Goal: Use online tool/utility: Utilize a website feature to perform a specific function

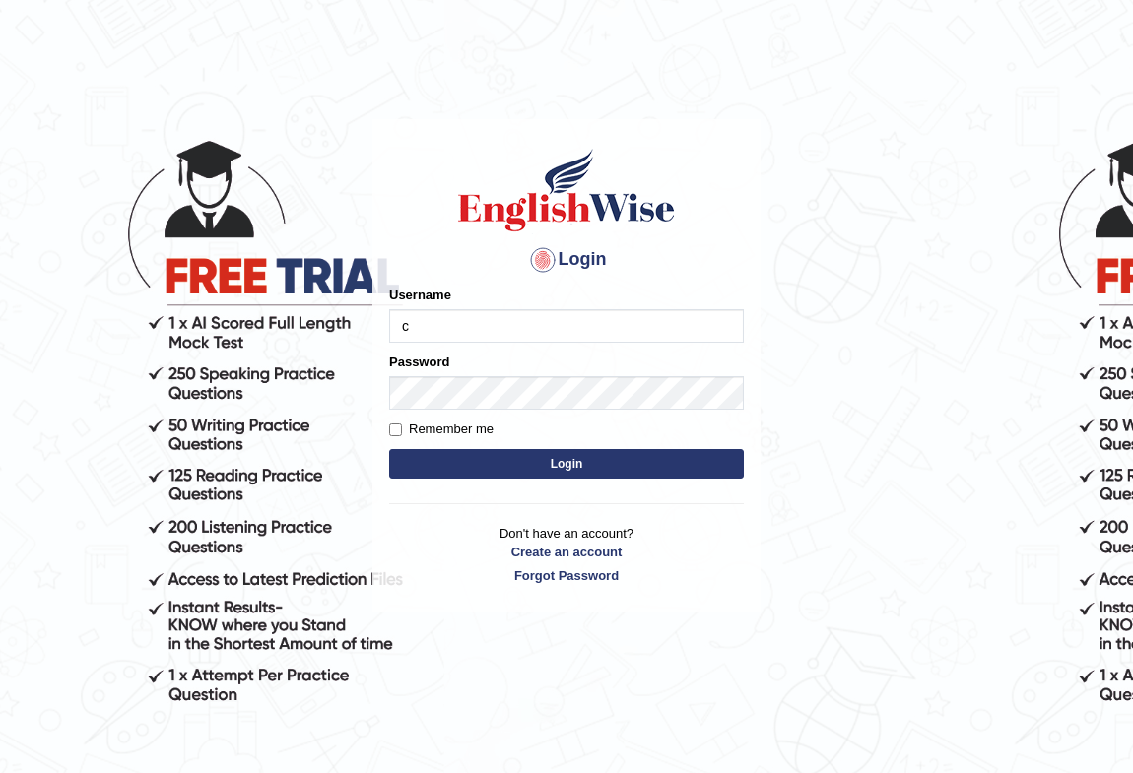
type input "c"
click at [561, 331] on input "c" at bounding box center [566, 326] width 355 height 34
type input "Chinmaydp"
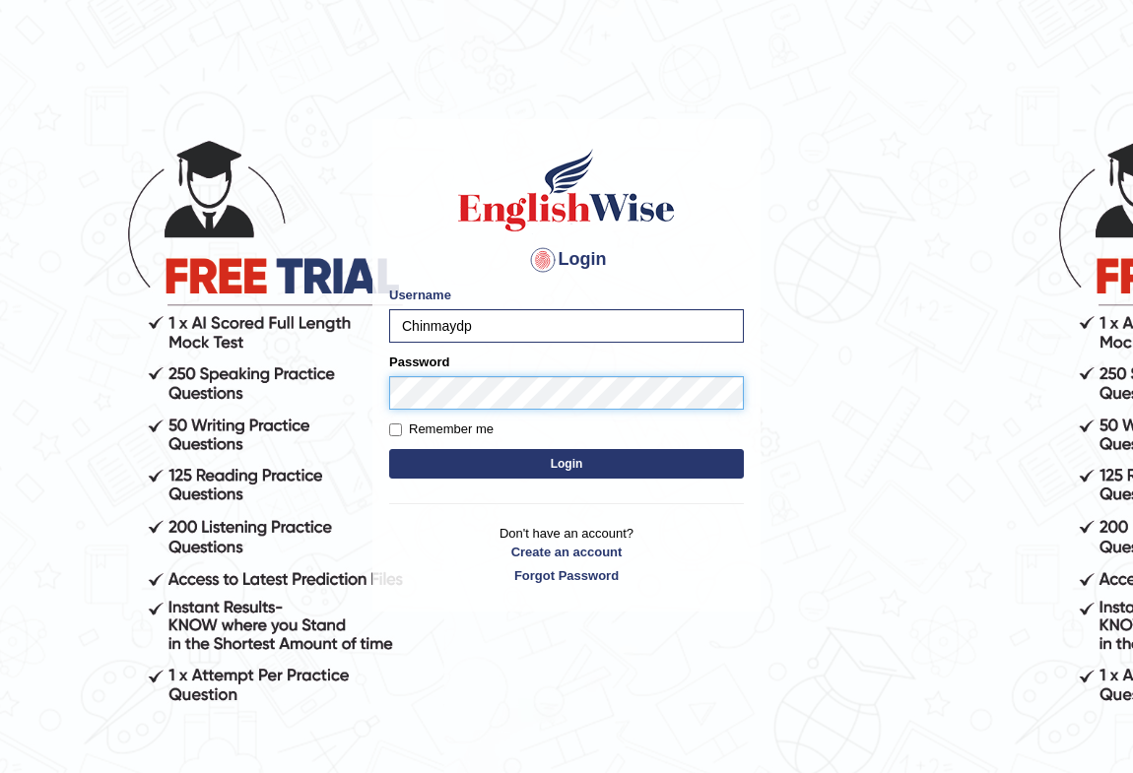
click at [389, 449] on button "Login" at bounding box center [566, 464] width 355 height 30
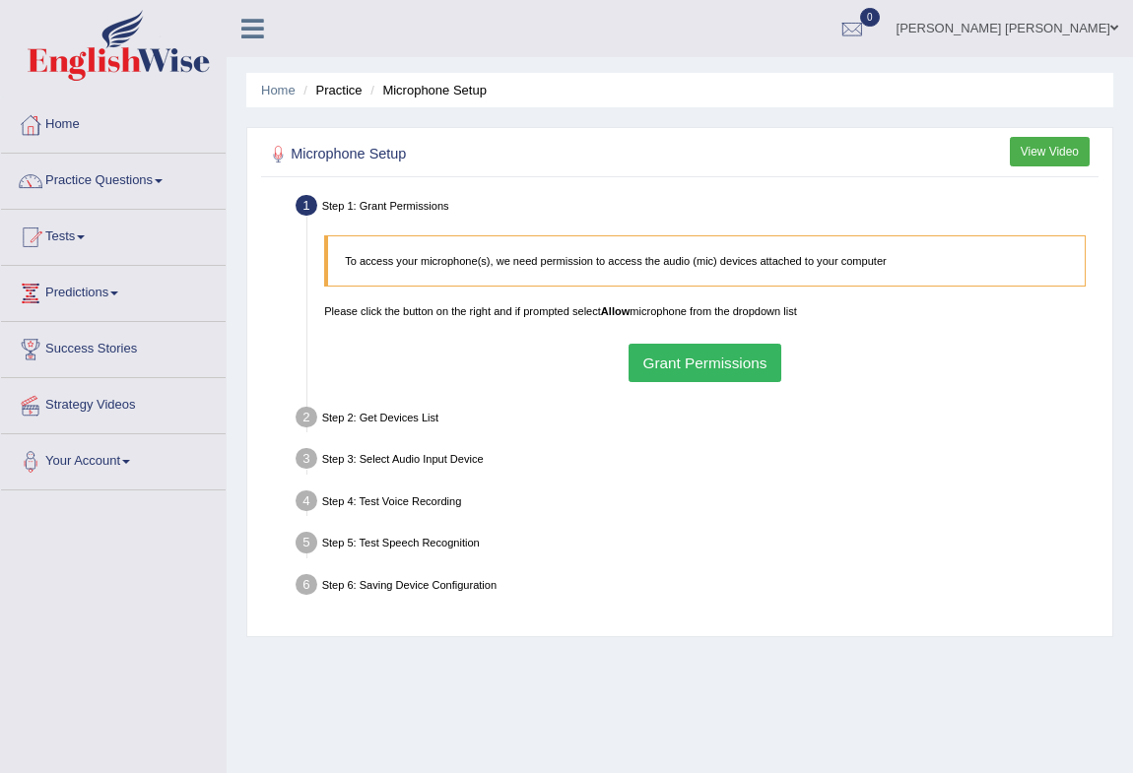
click at [744, 379] on button "Grant Permissions" at bounding box center [705, 363] width 153 height 38
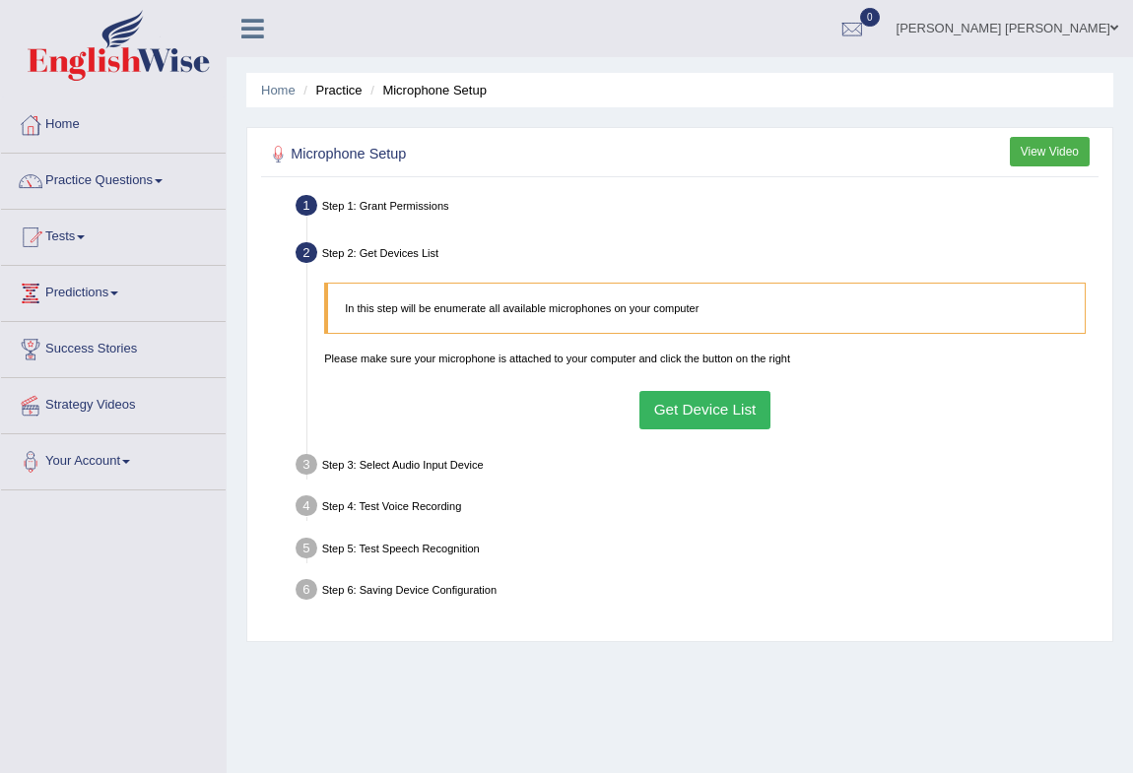
click at [680, 422] on button "Get Device List" at bounding box center [704, 410] width 131 height 38
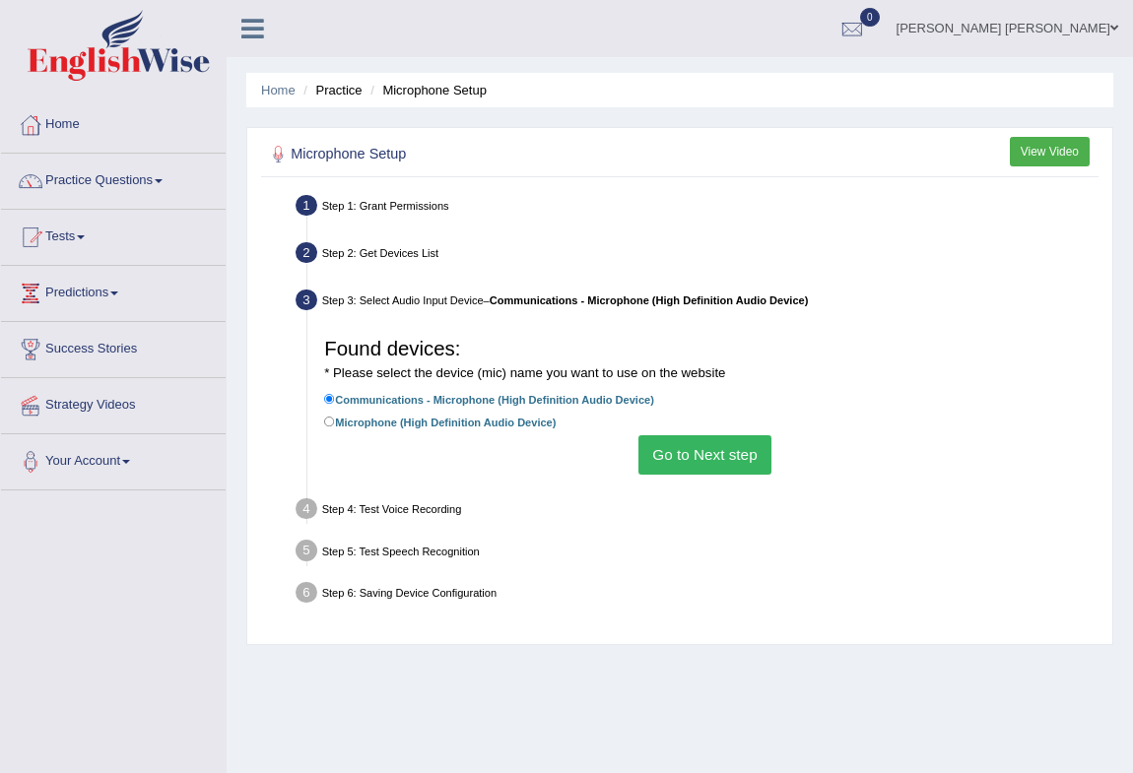
click at [684, 450] on button "Go to Next step" at bounding box center [704, 455] width 133 height 38
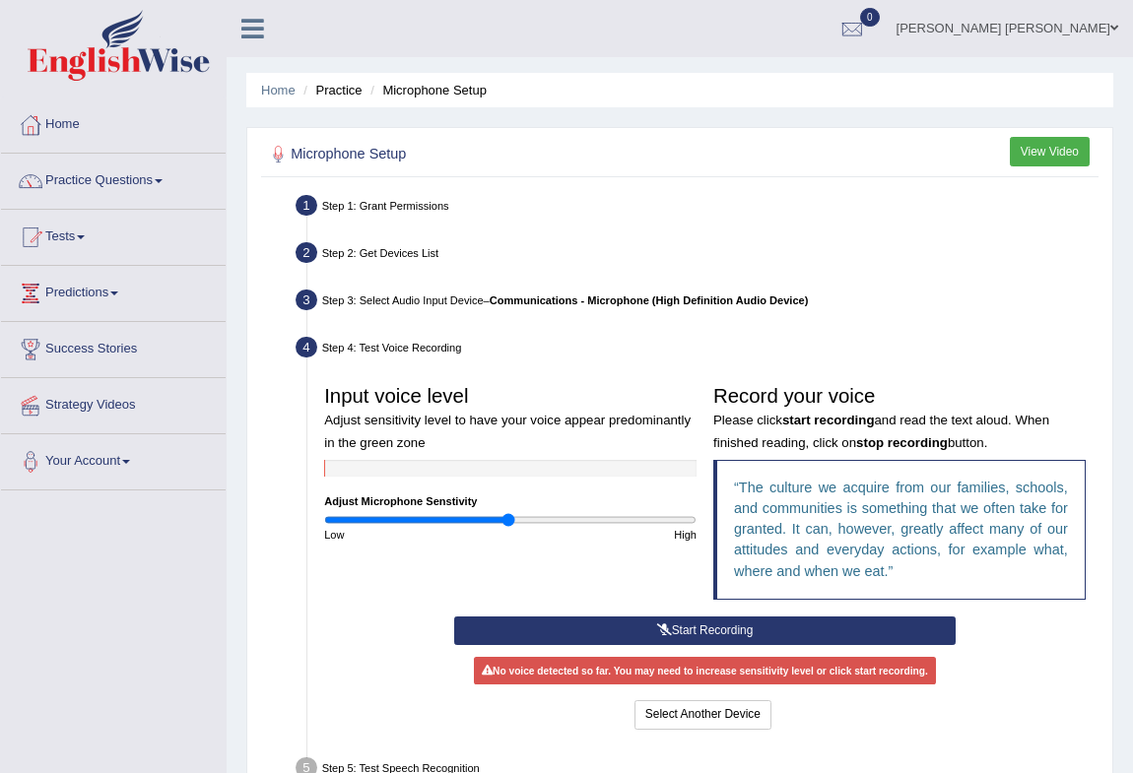
click at [758, 643] on button "Start Recording" at bounding box center [705, 631] width 502 height 29
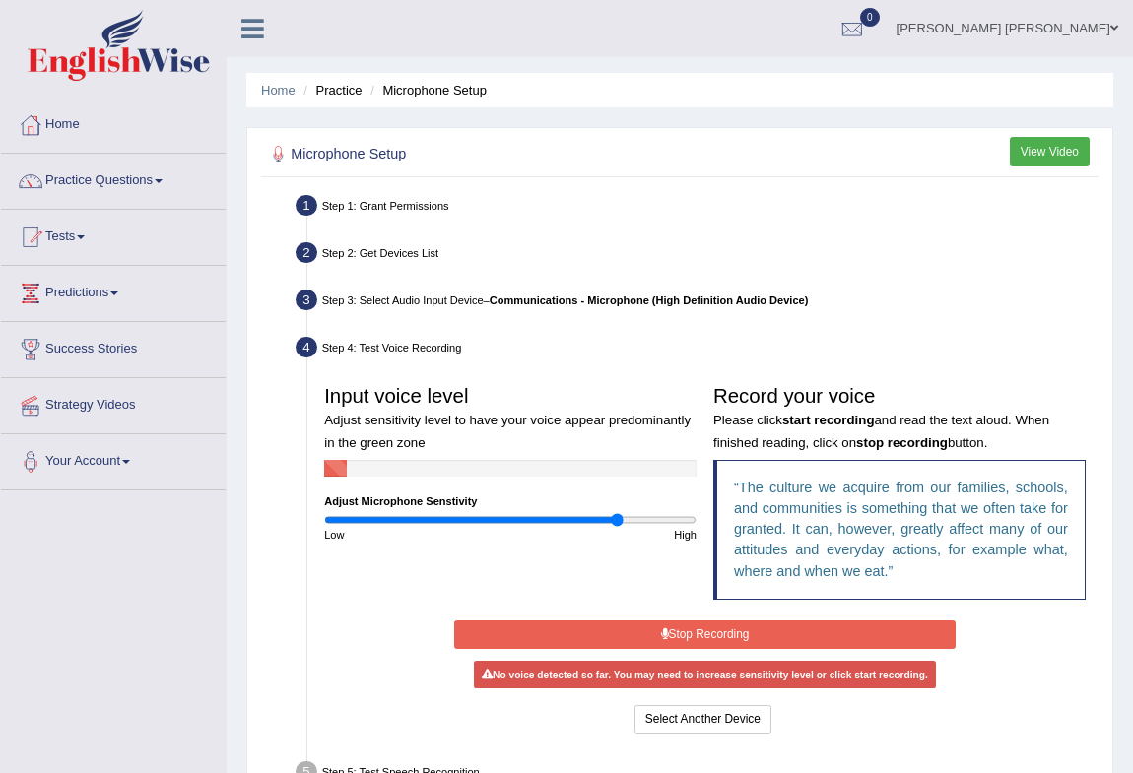
click at [619, 519] on input "range" at bounding box center [510, 520] width 372 height 14
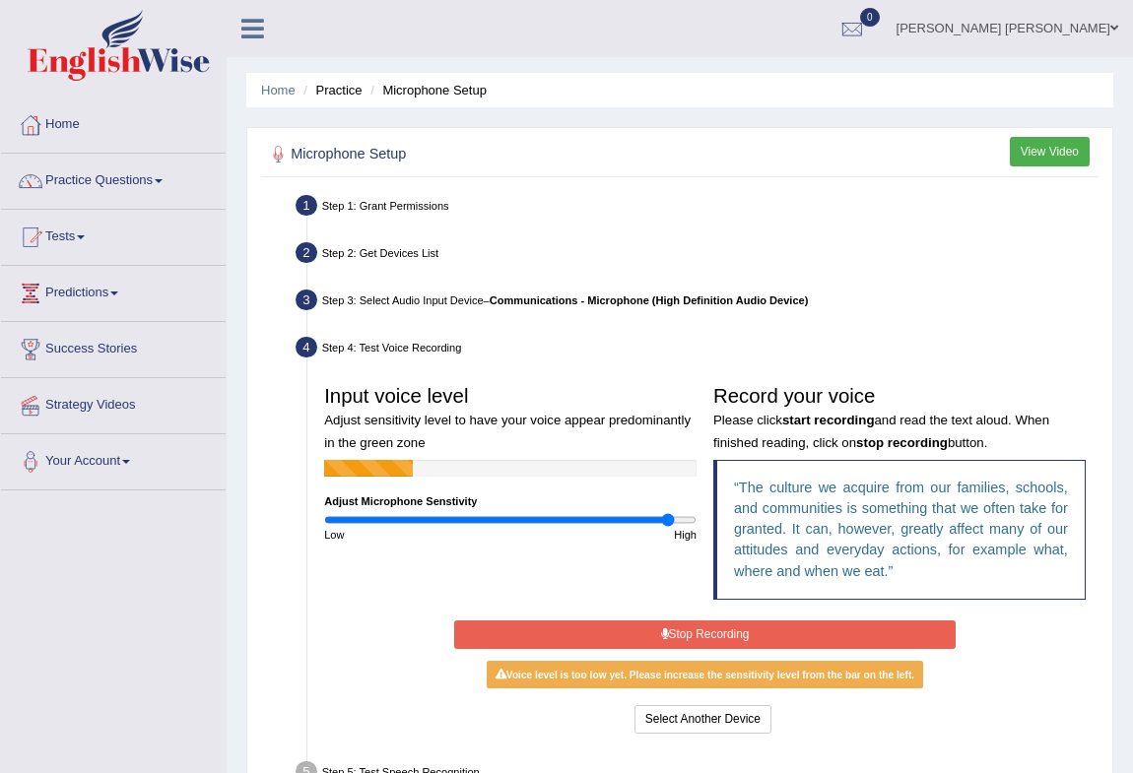
type input "1.88"
click at [667, 517] on input "range" at bounding box center [510, 520] width 372 height 14
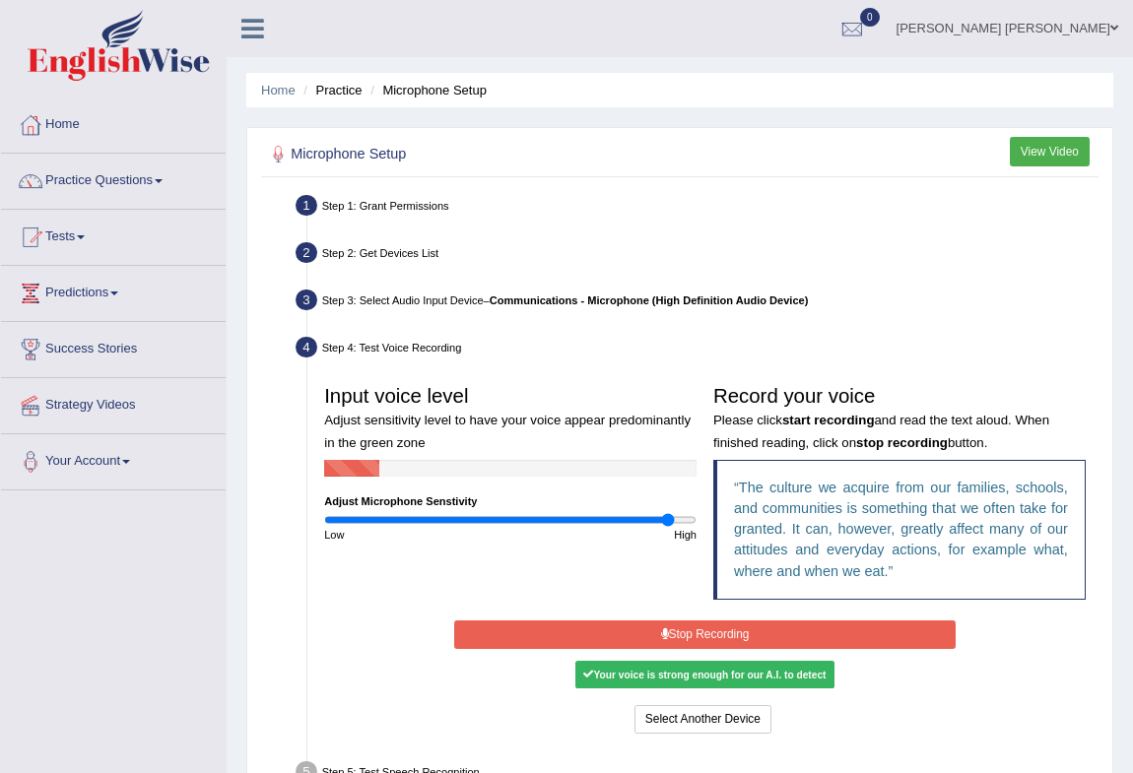
click at [670, 635] on button "Stop Recording" at bounding box center [705, 635] width 502 height 29
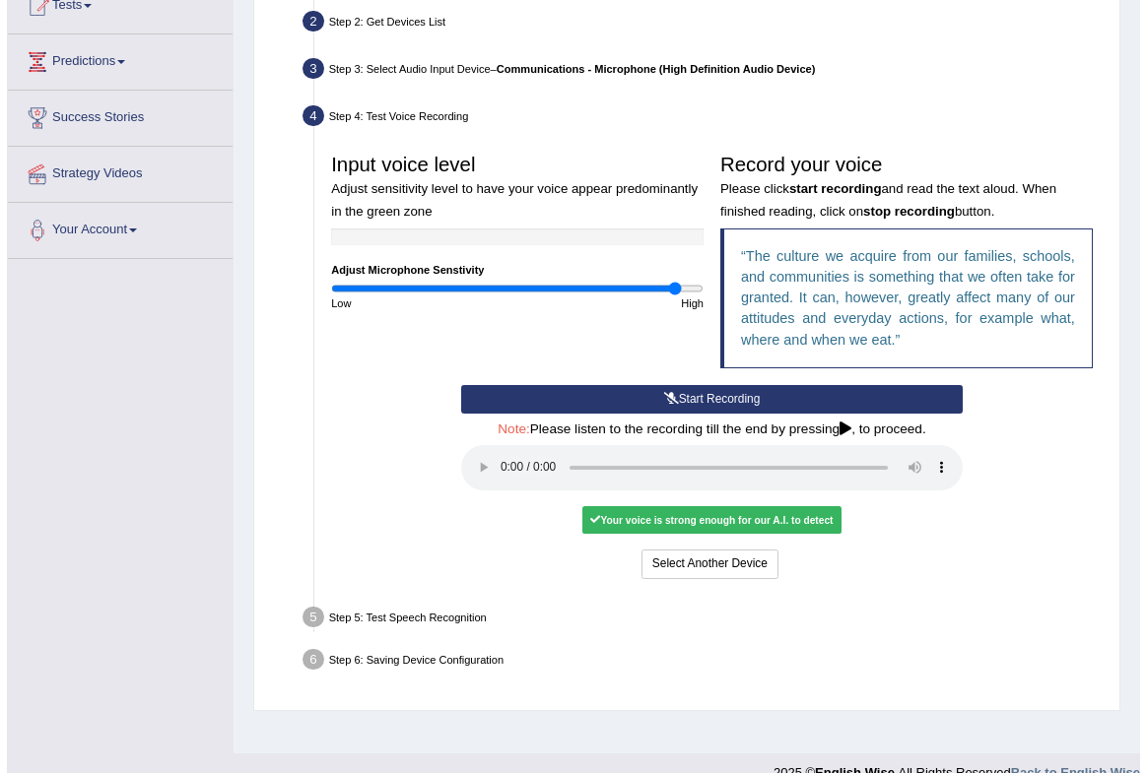
scroll to position [261, 0]
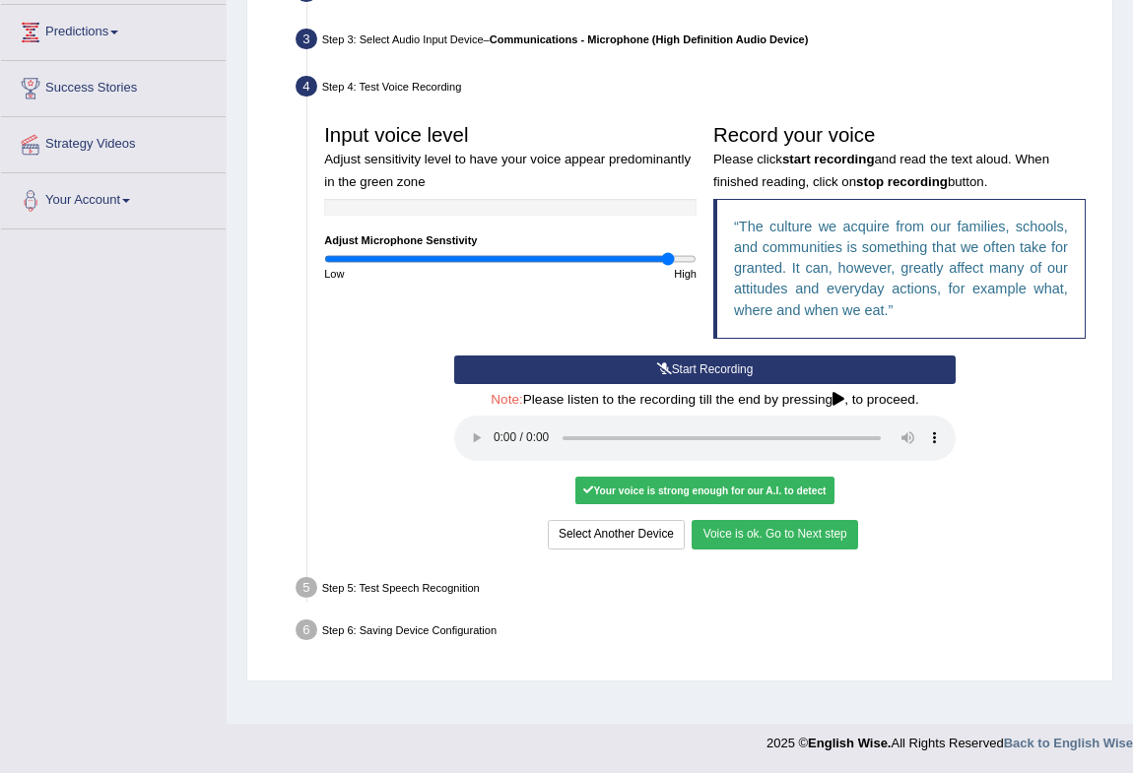
click at [935, 555] on div "Input voice level Adjust sensitivity level to have your voice appear predominan…" at bounding box center [705, 334] width 778 height 454
click at [624, 536] on button "Select Another Device" at bounding box center [616, 534] width 137 height 29
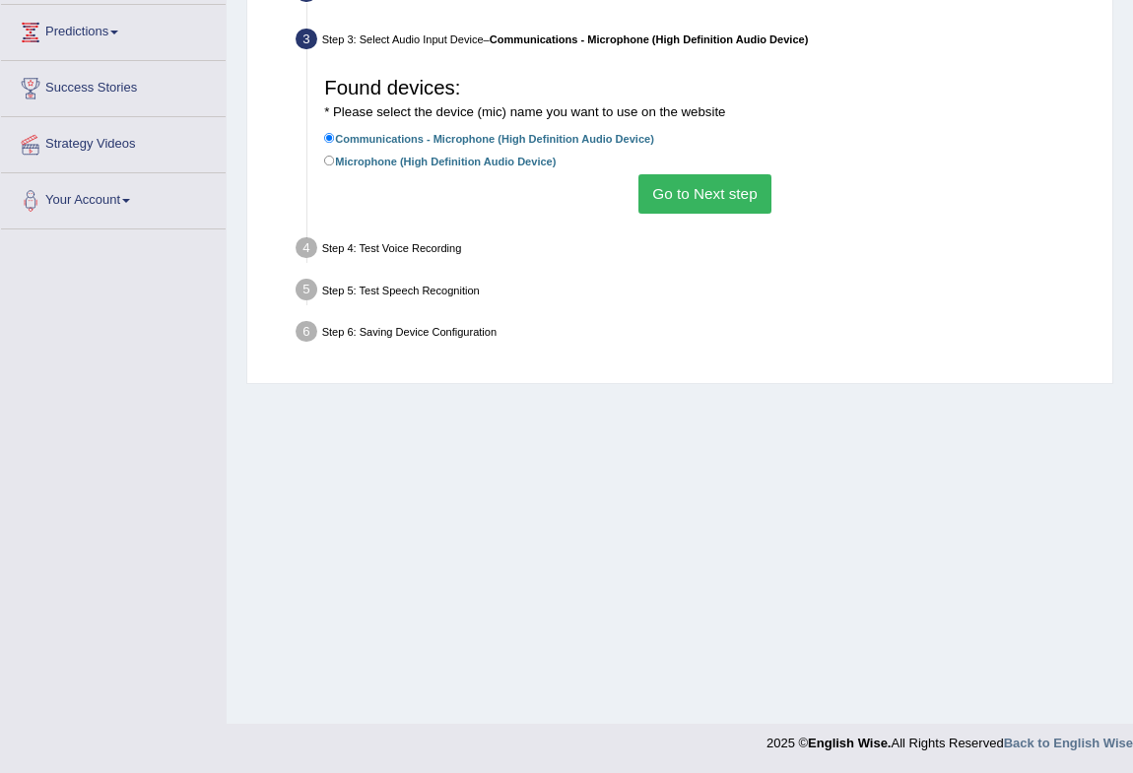
click at [709, 213] on button "Go to Next step" at bounding box center [704, 193] width 133 height 38
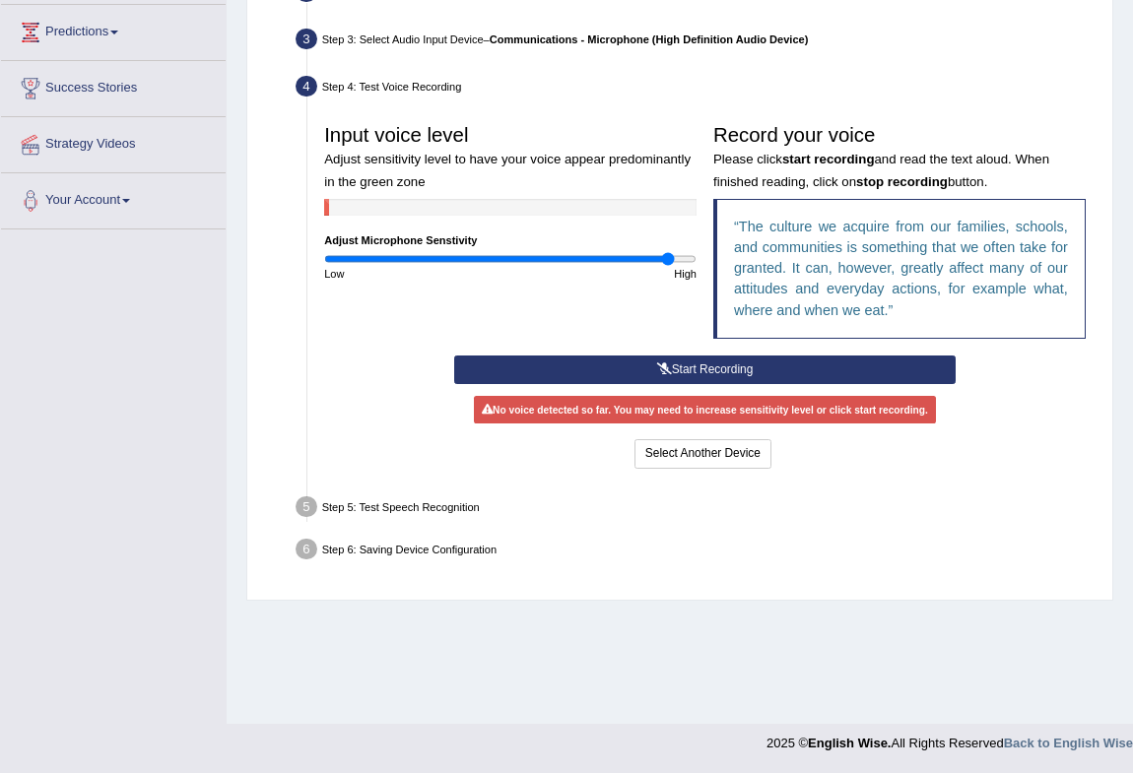
click at [703, 367] on button "Start Recording" at bounding box center [705, 370] width 502 height 29
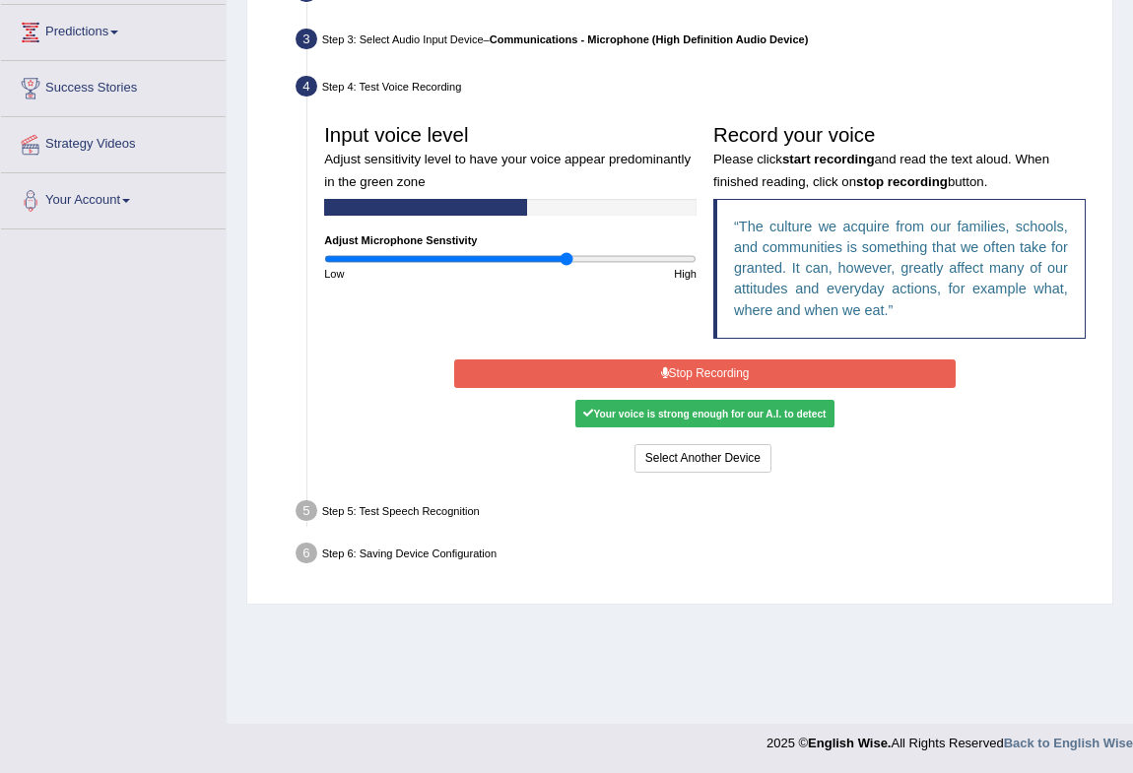
type input "1.32"
click at [567, 252] on input "range" at bounding box center [510, 259] width 372 height 14
click at [640, 382] on button "Stop Recording" at bounding box center [705, 374] width 502 height 29
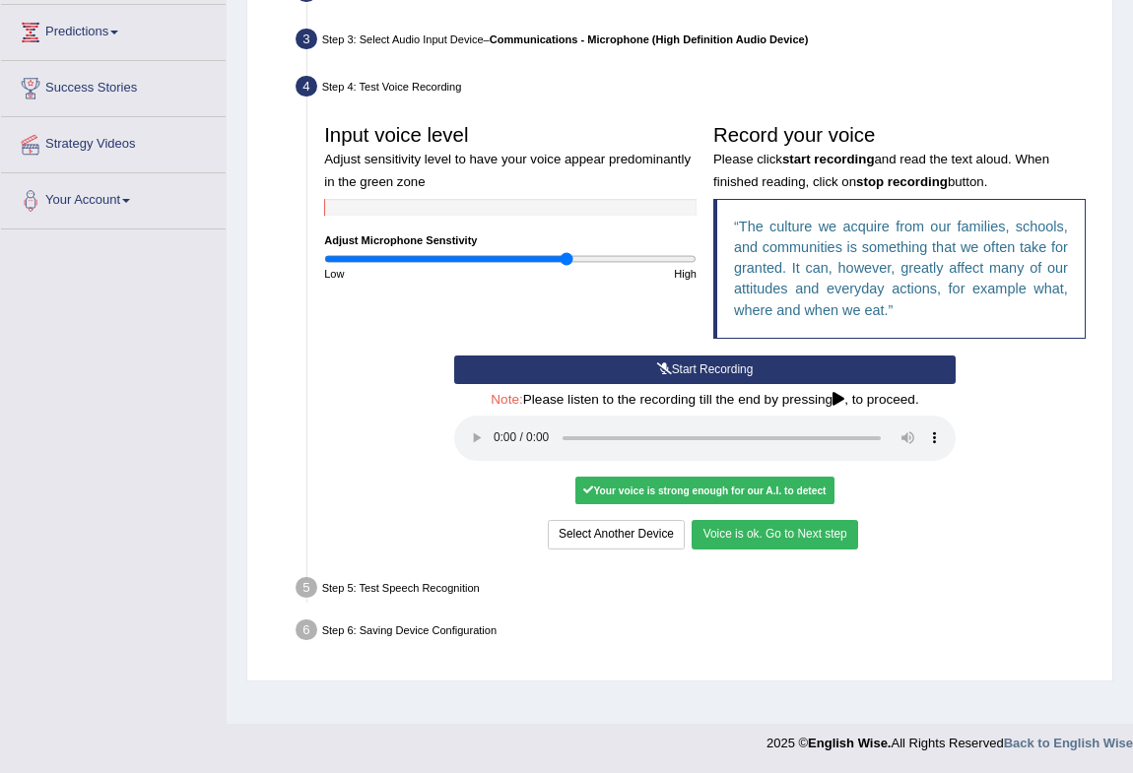
click at [799, 534] on button "Voice is ok. Go to Next step" at bounding box center [775, 534] width 166 height 29
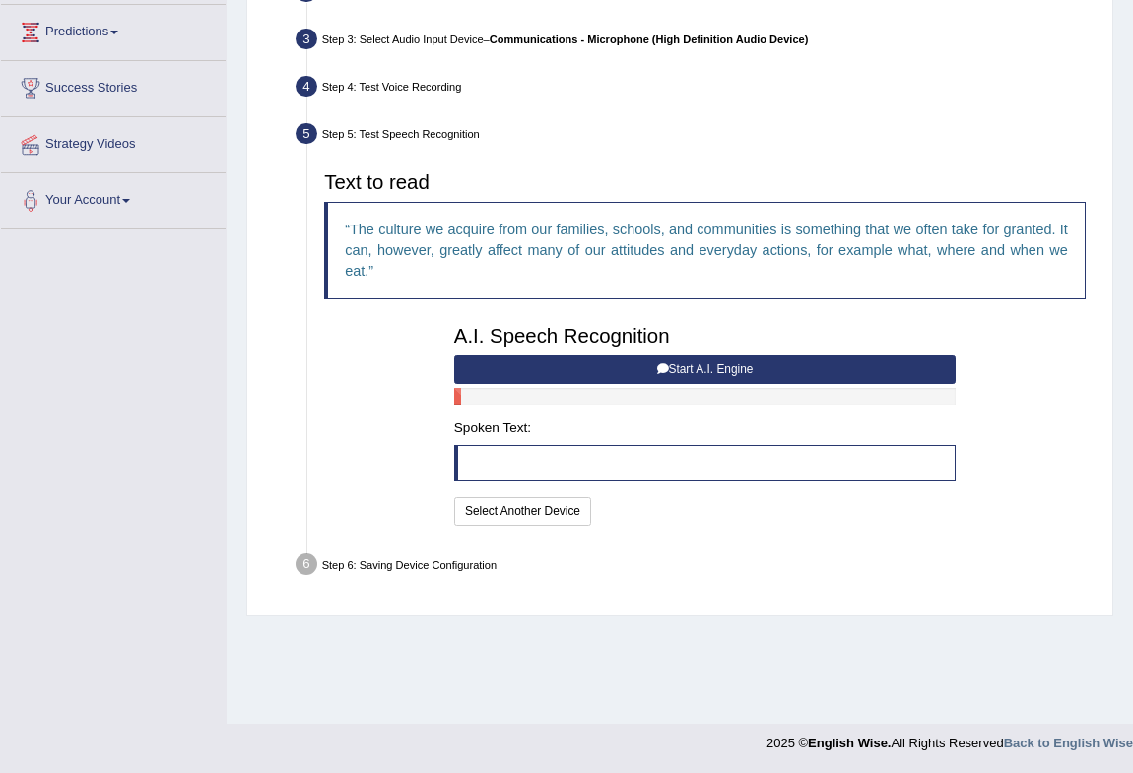
click at [707, 375] on button "Start A.I. Engine" at bounding box center [705, 370] width 502 height 29
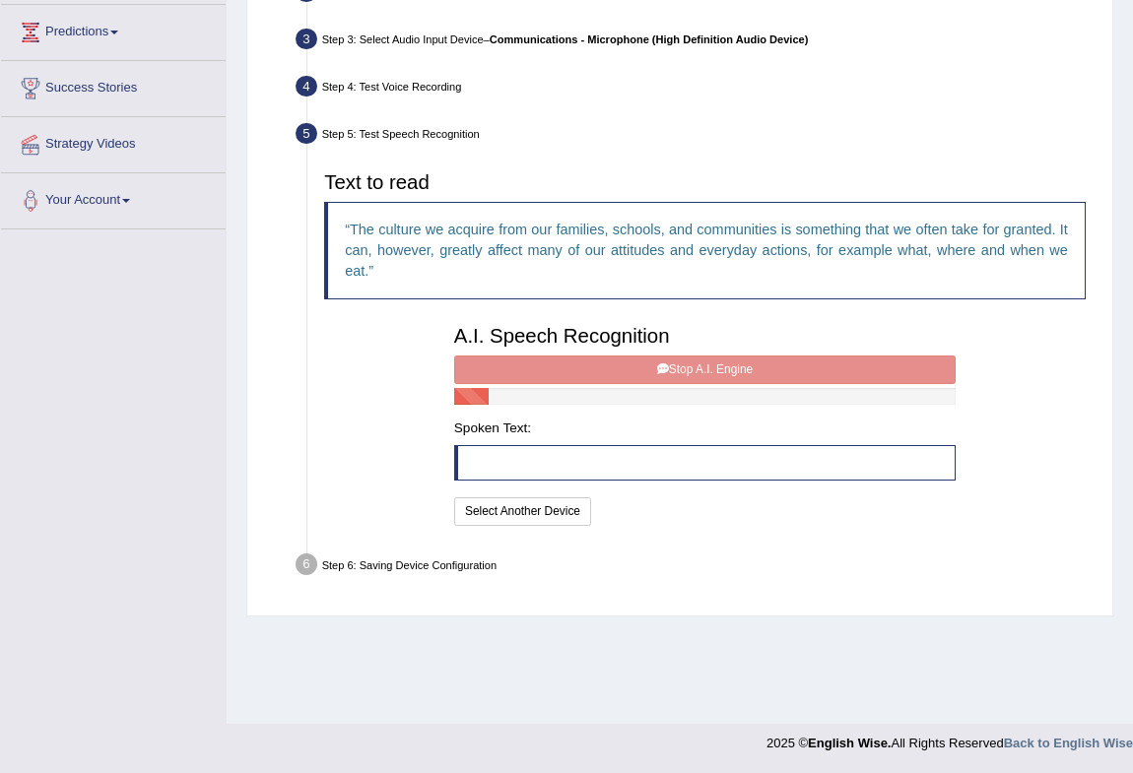
click at [715, 374] on div "A.I. Speech Recognition Start A.I. Engine Stop A.I. Engine Note: Please listen …" at bounding box center [704, 423] width 518 height 214
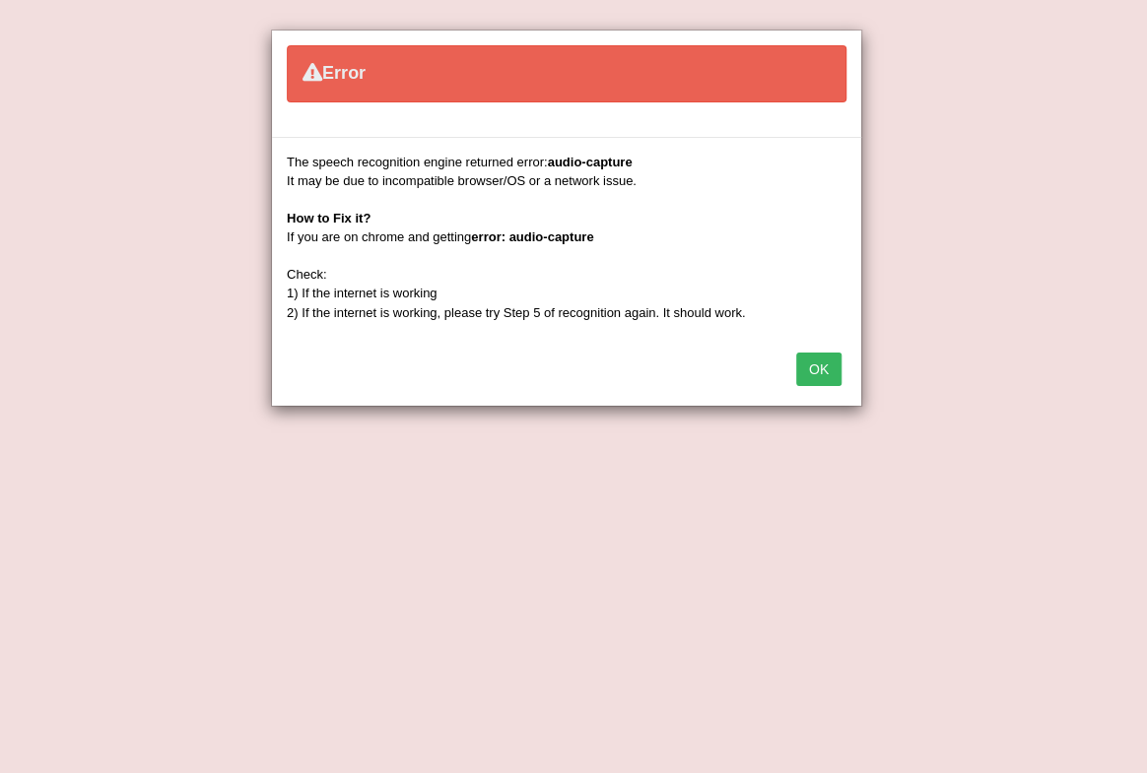
click at [809, 377] on button "OK" at bounding box center [818, 370] width 45 height 34
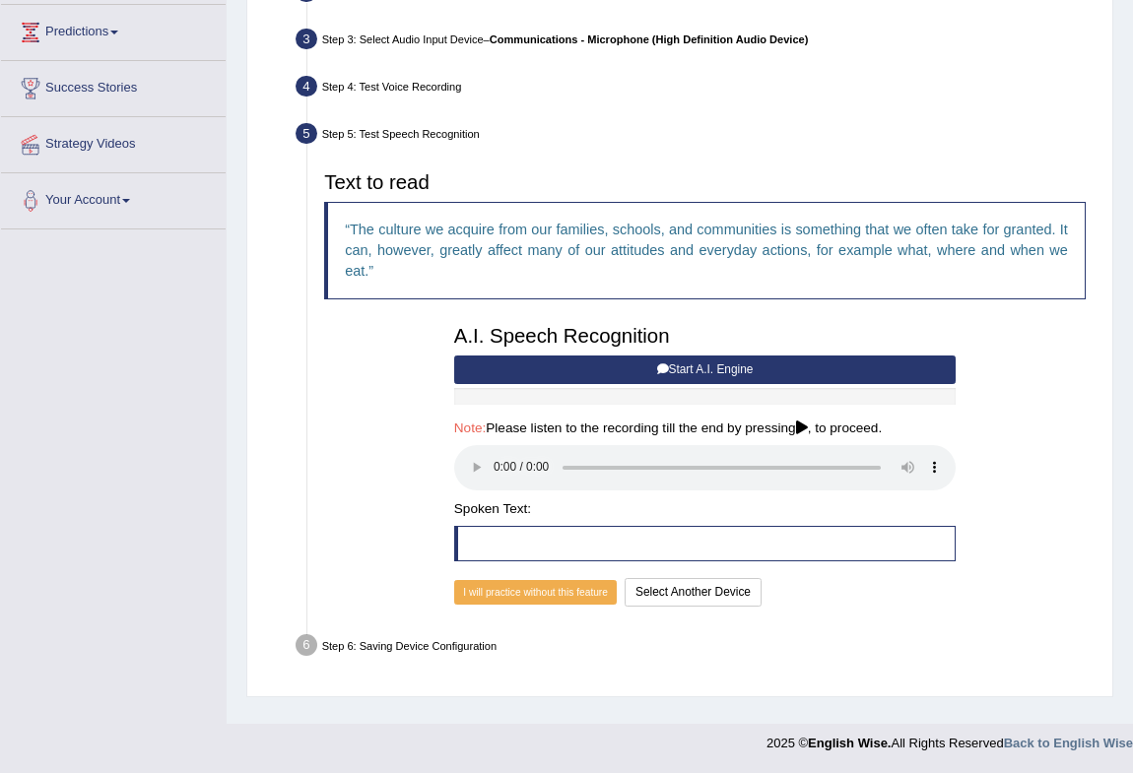
click at [720, 360] on button "Start A.I. Engine" at bounding box center [705, 370] width 502 height 29
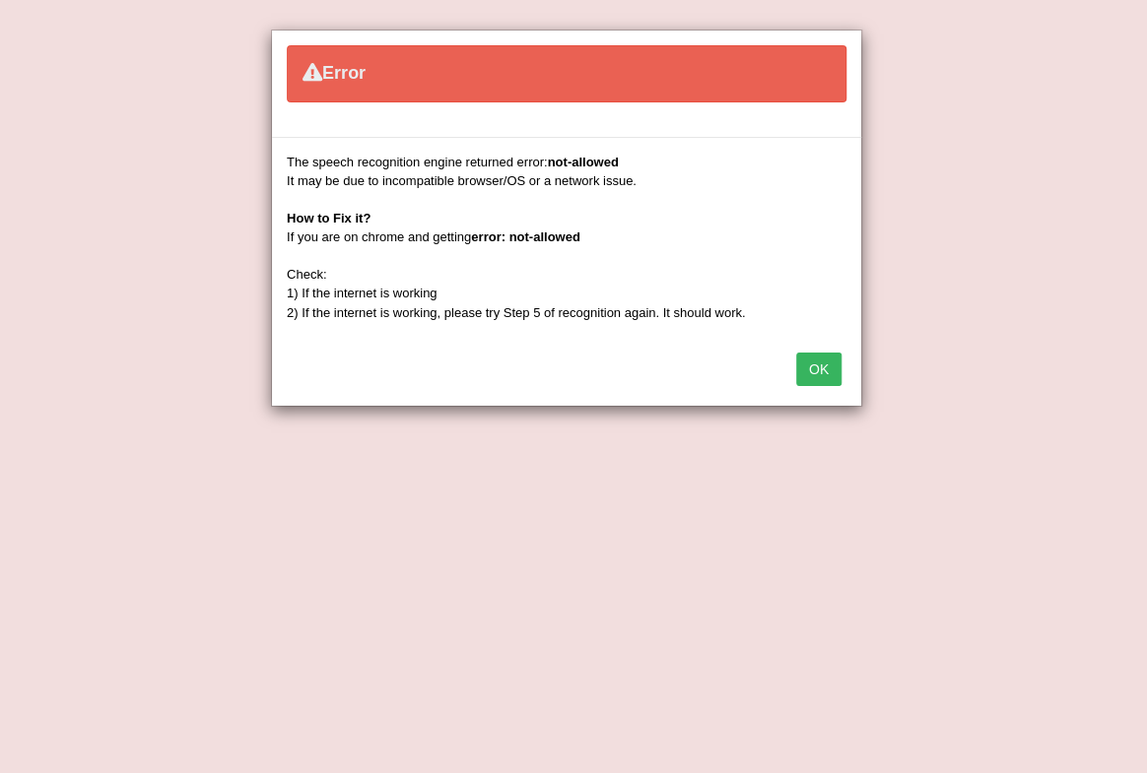
click at [821, 372] on button "OK" at bounding box center [818, 370] width 45 height 34
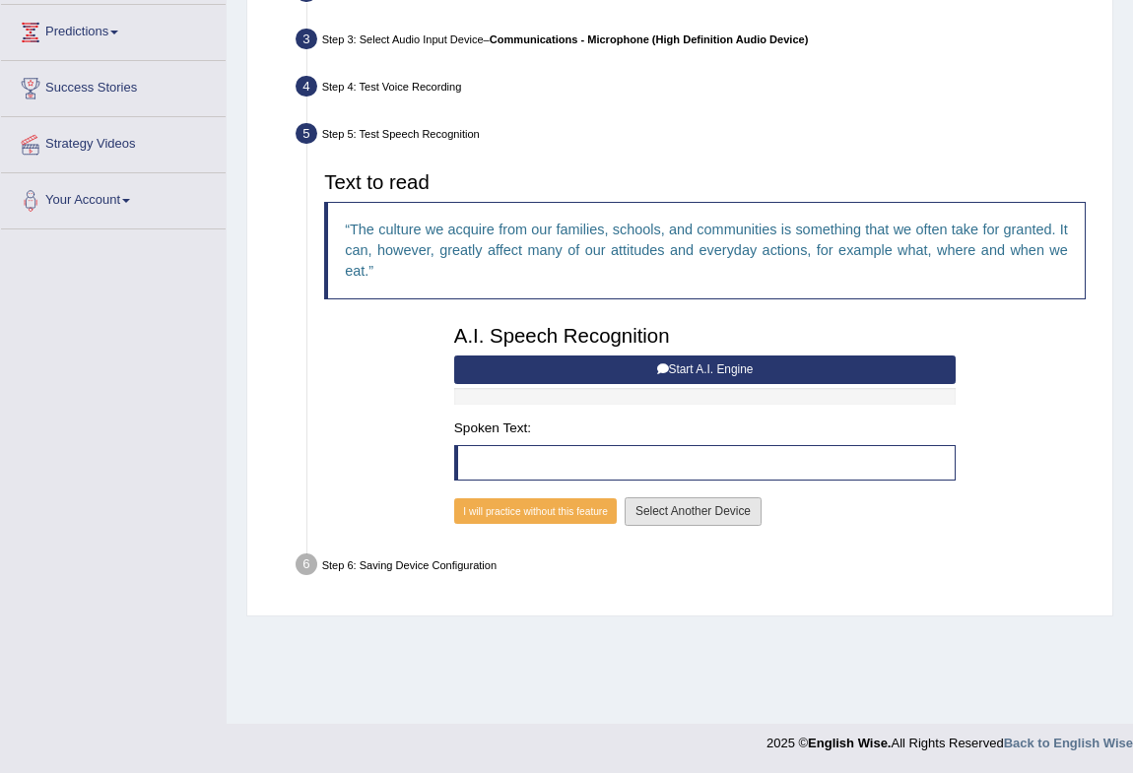
click at [697, 512] on button "Select Another Device" at bounding box center [693, 512] width 137 height 29
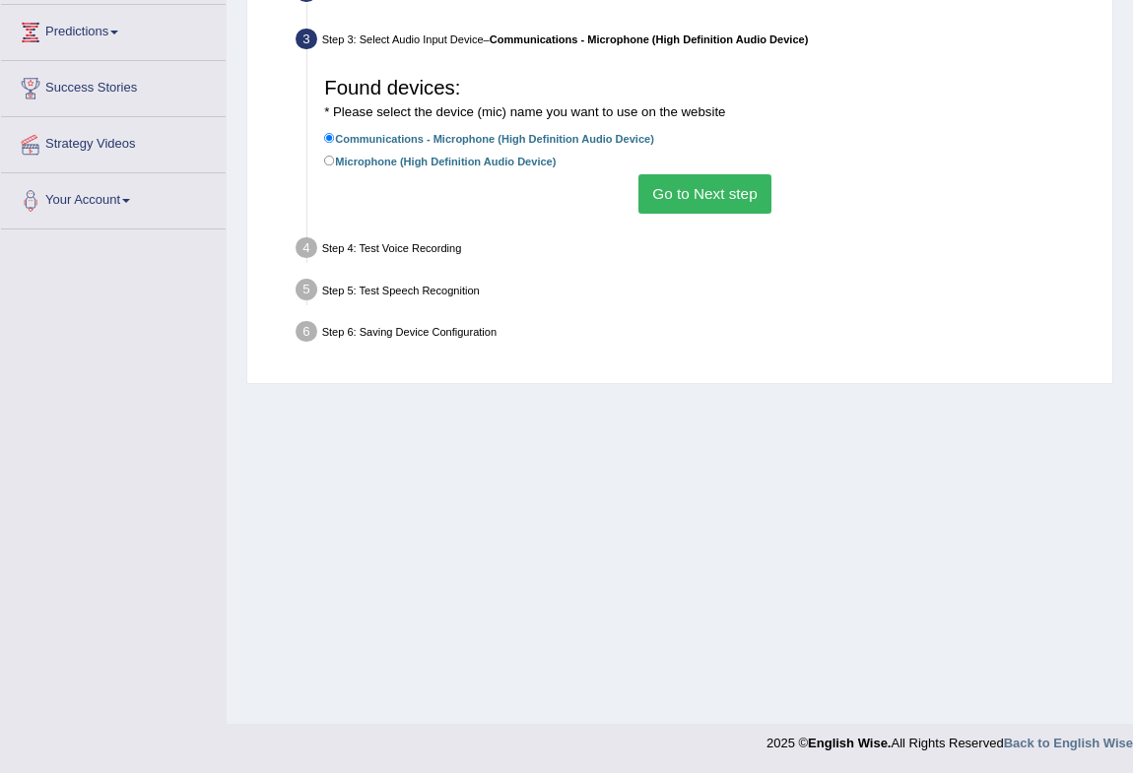
click at [756, 213] on button "Go to Next step" at bounding box center [704, 193] width 133 height 38
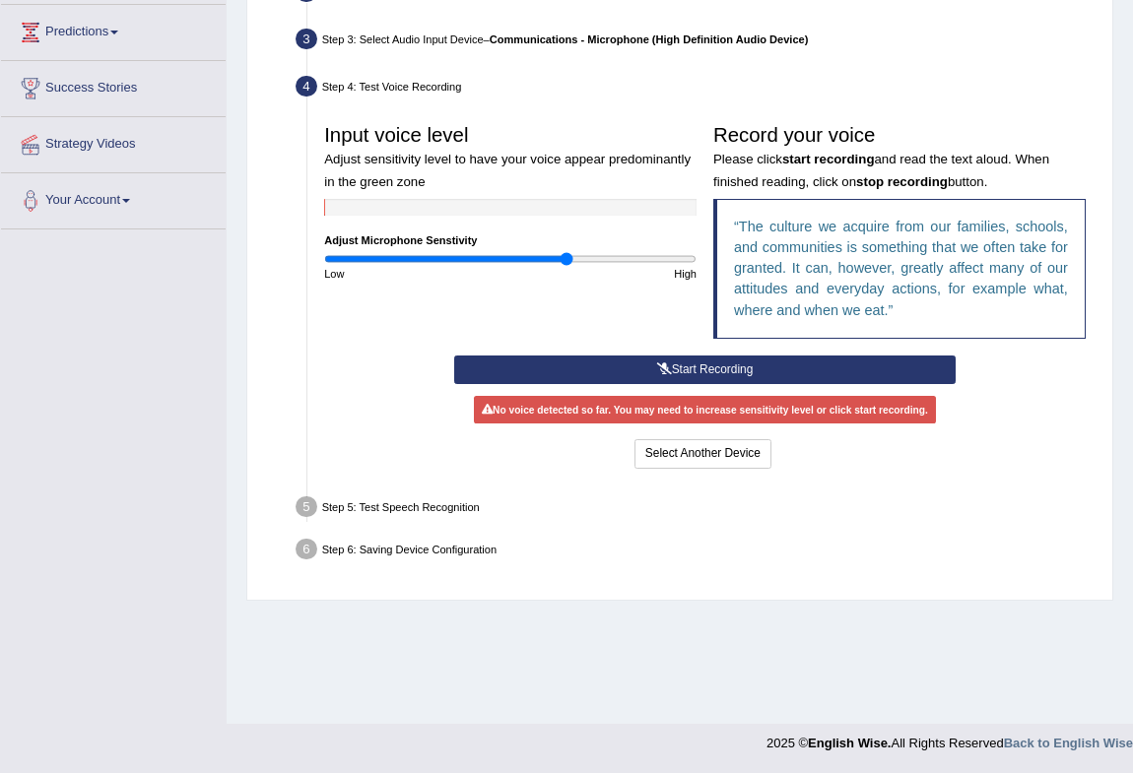
click at [772, 359] on button "Start Recording" at bounding box center [705, 370] width 502 height 29
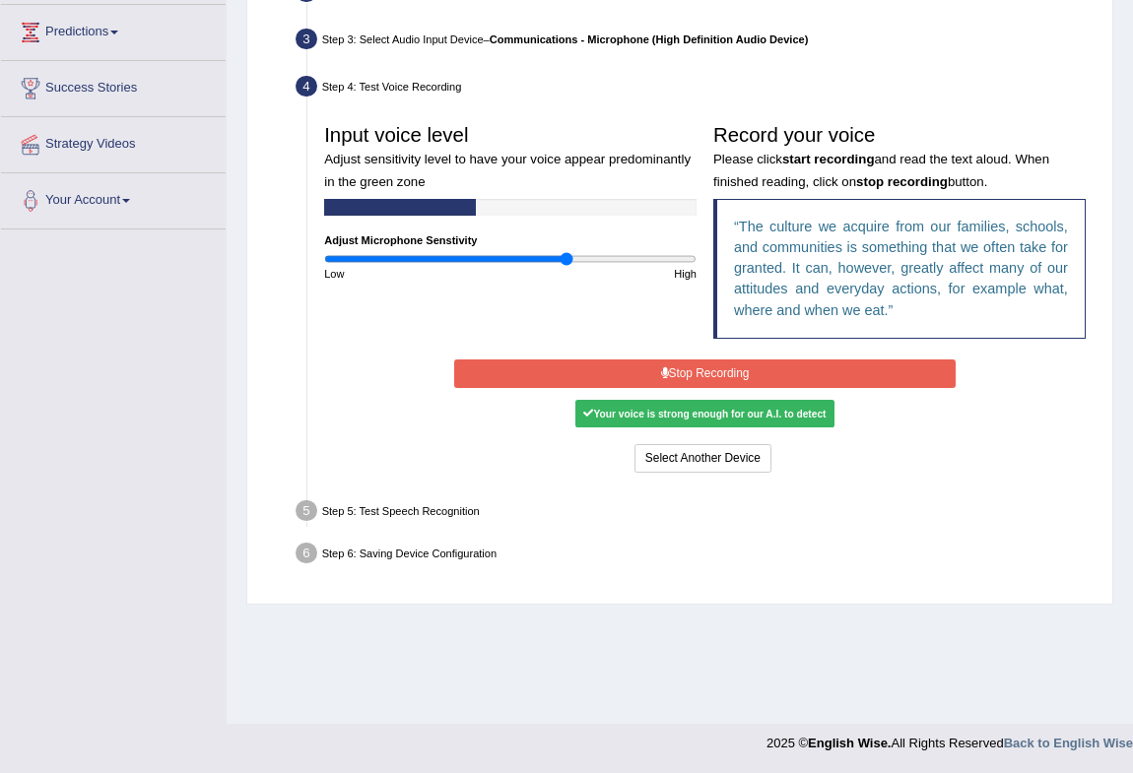
click at [641, 369] on button "Stop Recording" at bounding box center [705, 374] width 502 height 29
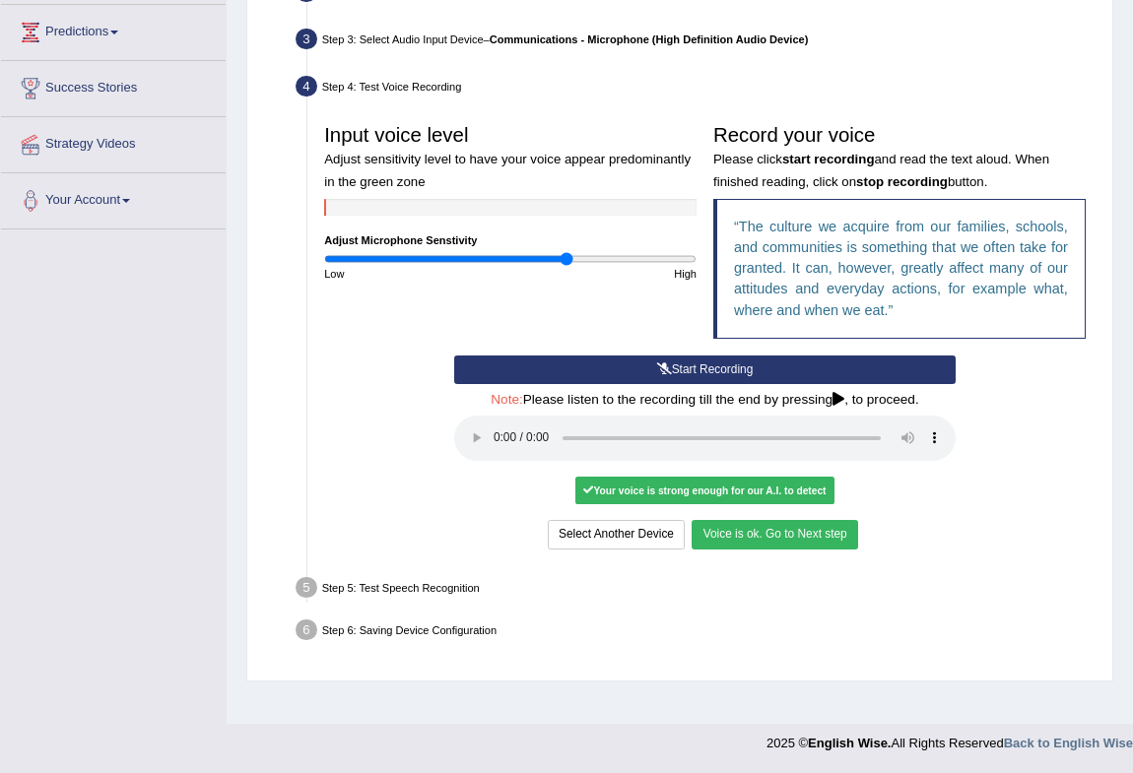
click at [805, 539] on button "Voice is ok. Go to Next step" at bounding box center [775, 534] width 166 height 29
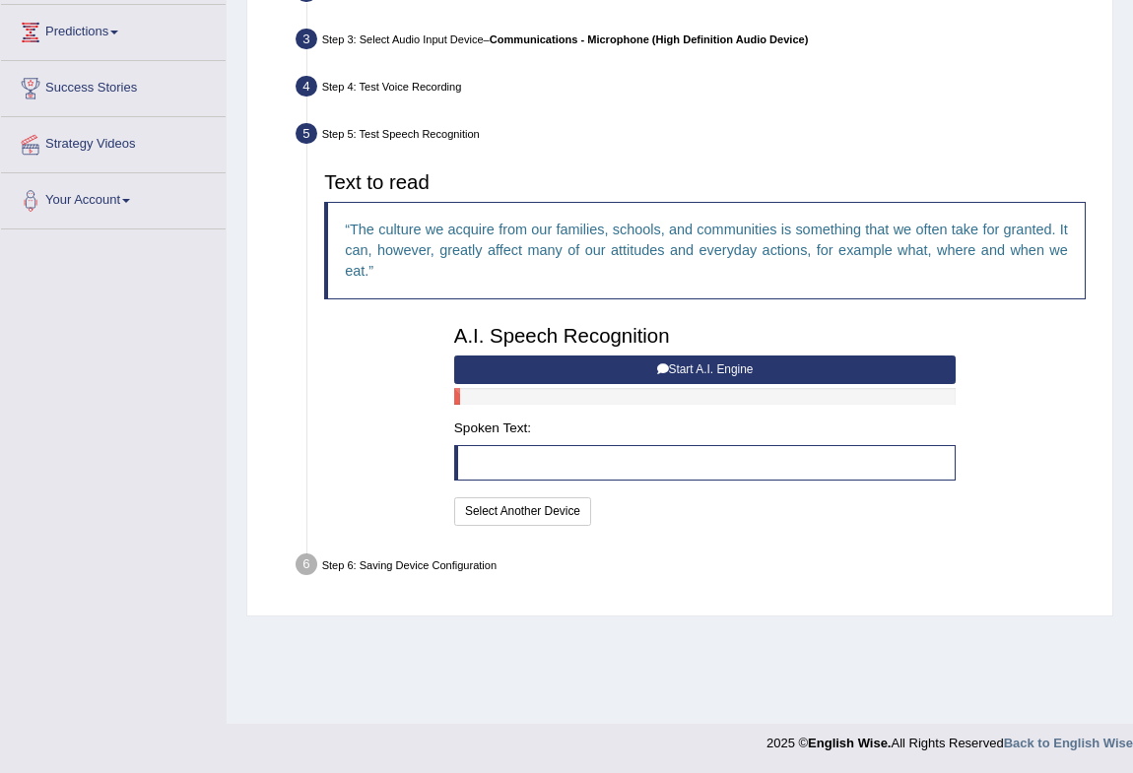
click at [808, 373] on button "Start A.I. Engine" at bounding box center [705, 370] width 502 height 29
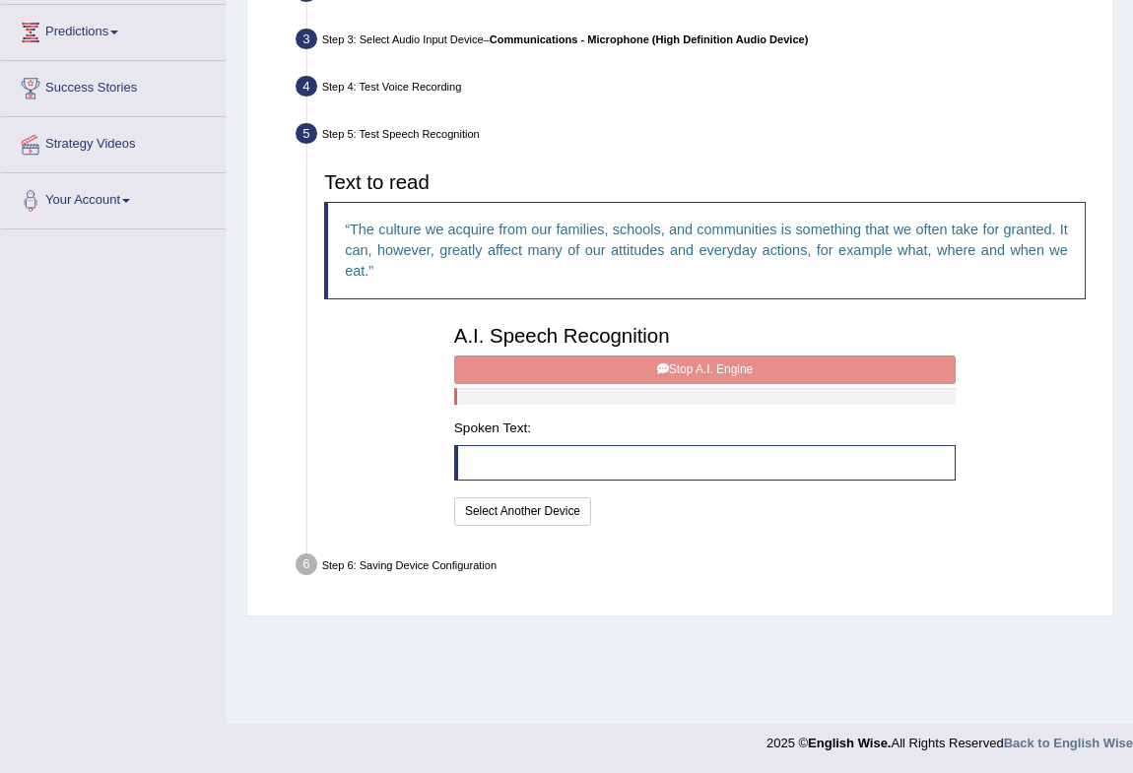
click at [808, 374] on div "A.I. Speech Recognition Start A.I. Engine Stop A.I. Engine Note: Please listen …" at bounding box center [704, 423] width 518 height 214
